Goal: Transaction & Acquisition: Purchase product/service

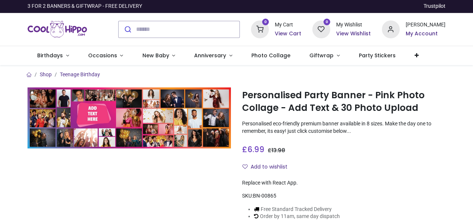
drag, startPoint x: 472, startPoint y: 10, endPoint x: 473, endPoint y: 29, distance: 18.6
click at [473, 29] on div "L [PERSON_NAME] Birthdays Occasions New Baby Anniversary (" at bounding box center [236, 110] width 473 height 221
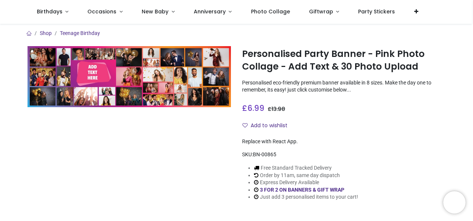
type input "**********"
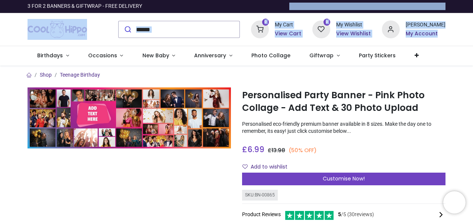
scroll to position [22, 0]
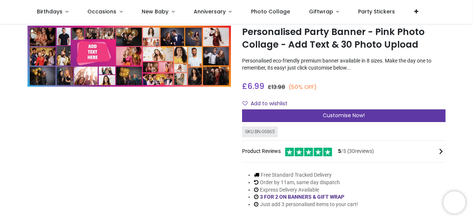
click at [350, 115] on span "Customise Now!" at bounding box center [344, 115] width 42 height 7
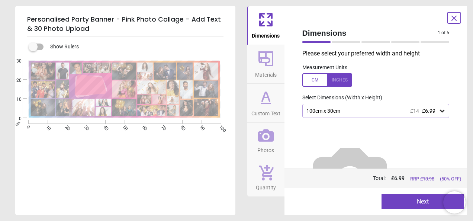
click at [408, 199] on button "Next" at bounding box center [423, 201] width 83 height 15
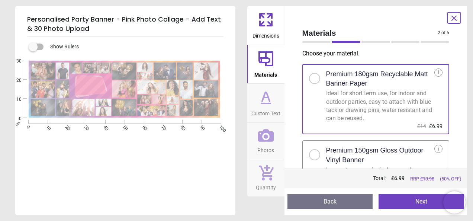
click at [408, 199] on button "Next" at bounding box center [422, 201] width 86 height 15
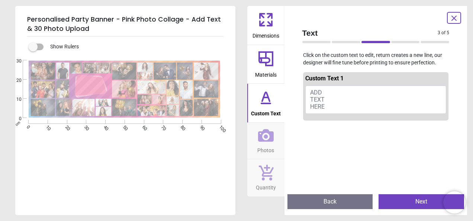
click at [323, 93] on button "ADD TEXT HERE" at bounding box center [375, 100] width 141 height 28
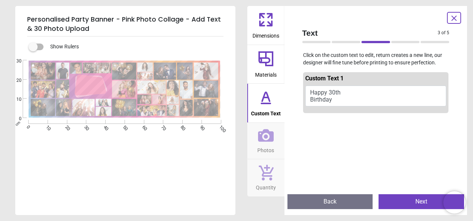
scroll to position [0, 0]
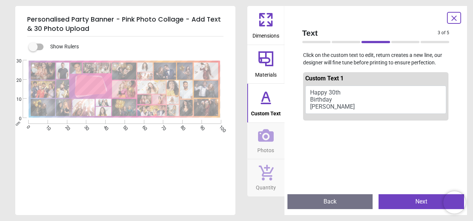
type textarea "**********"
click at [404, 208] on button "Next" at bounding box center [422, 201] width 86 height 15
